Goal: Task Accomplishment & Management: Manage account settings

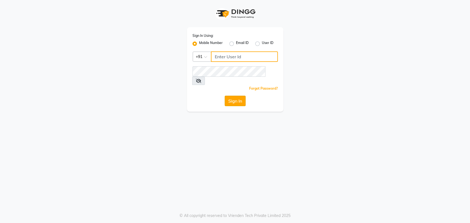
type input "8722144244"
click at [227, 96] on button "Sign In" at bounding box center [235, 101] width 21 height 10
type input "8722144244"
click at [236, 96] on button "Sign In" at bounding box center [235, 101] width 21 height 10
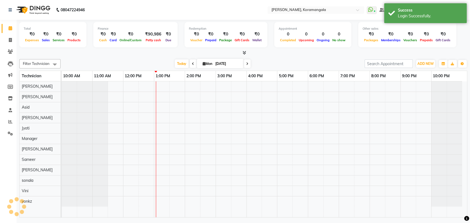
select select "en"
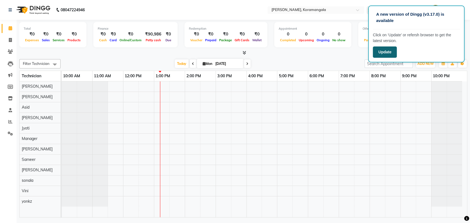
click at [390, 53] on button "Update" at bounding box center [385, 52] width 24 height 11
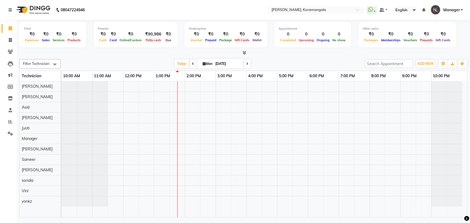
click at [244, 52] on icon at bounding box center [244, 53] width 4 height 4
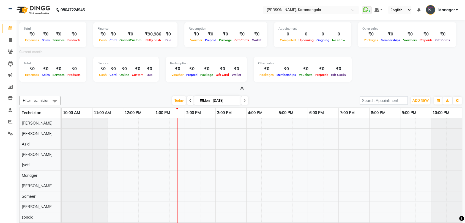
click at [242, 89] on icon at bounding box center [242, 88] width 4 height 4
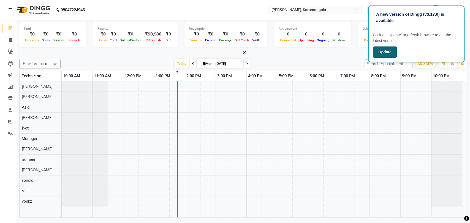
click at [377, 55] on button "Update" at bounding box center [385, 52] width 24 height 11
